Goal: Find specific page/section: Find specific page/section

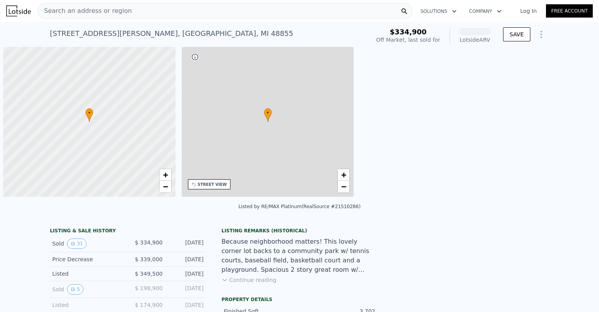
scroll to position [0, 3]
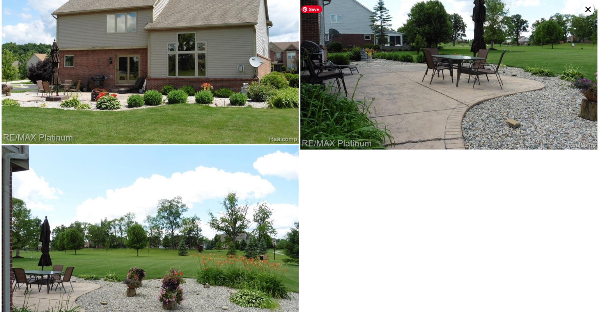
scroll to position [2978, 0]
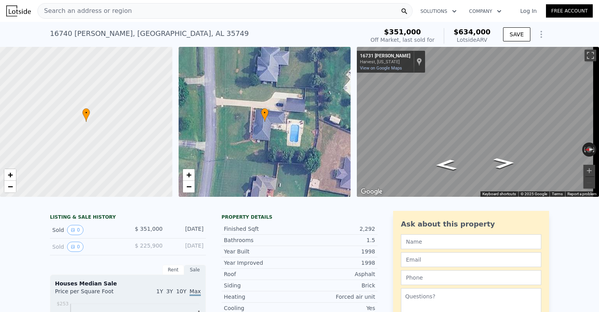
click at [295, 125] on div "• + −" at bounding box center [265, 122] width 172 height 150
click at [306, 101] on div "• + −" at bounding box center [265, 122] width 172 height 150
click at [188, 174] on span "+" at bounding box center [188, 175] width 5 height 10
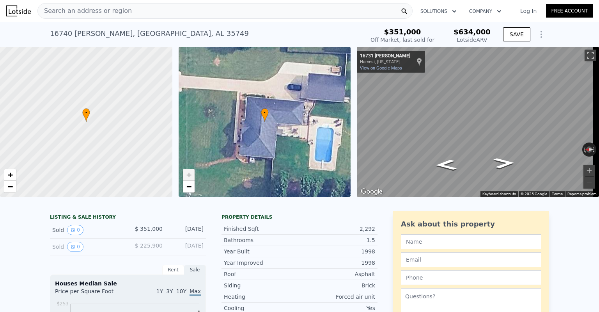
click at [188, 174] on span "+" at bounding box center [188, 175] width 5 height 10
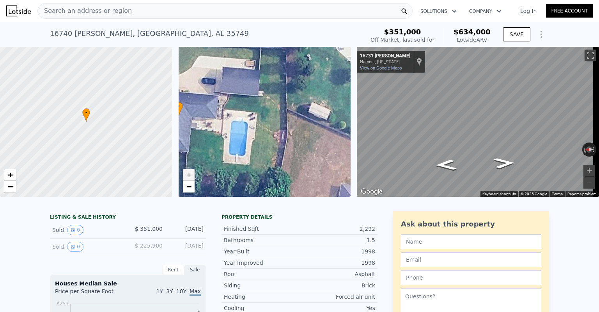
drag, startPoint x: 313, startPoint y: 142, endPoint x: 230, endPoint y: 136, distance: 83.4
click at [230, 136] on div "• + −" at bounding box center [265, 122] width 172 height 150
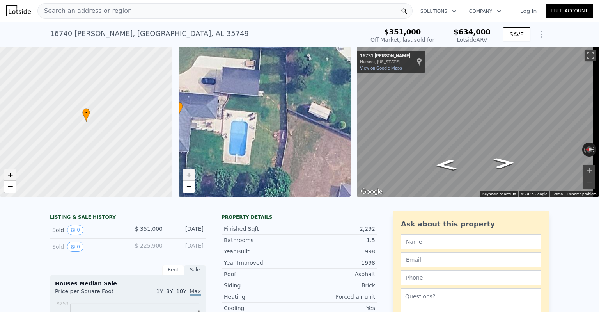
click at [12, 178] on span "+" at bounding box center [10, 175] width 5 height 10
